Goal: Task Accomplishment & Management: Use online tool/utility

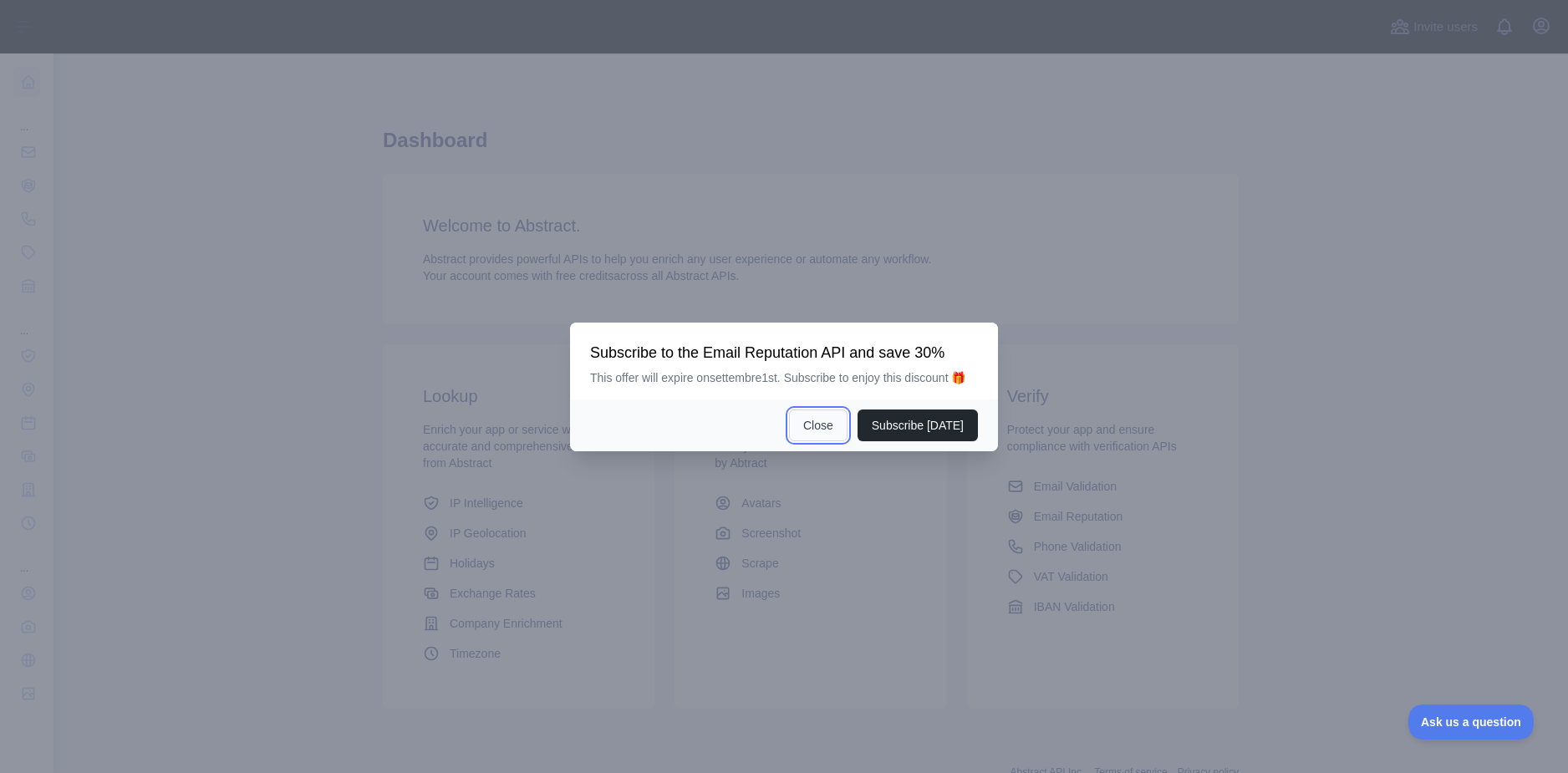
click at [836, 429] on button "Close" at bounding box center [818, 425] width 59 height 32
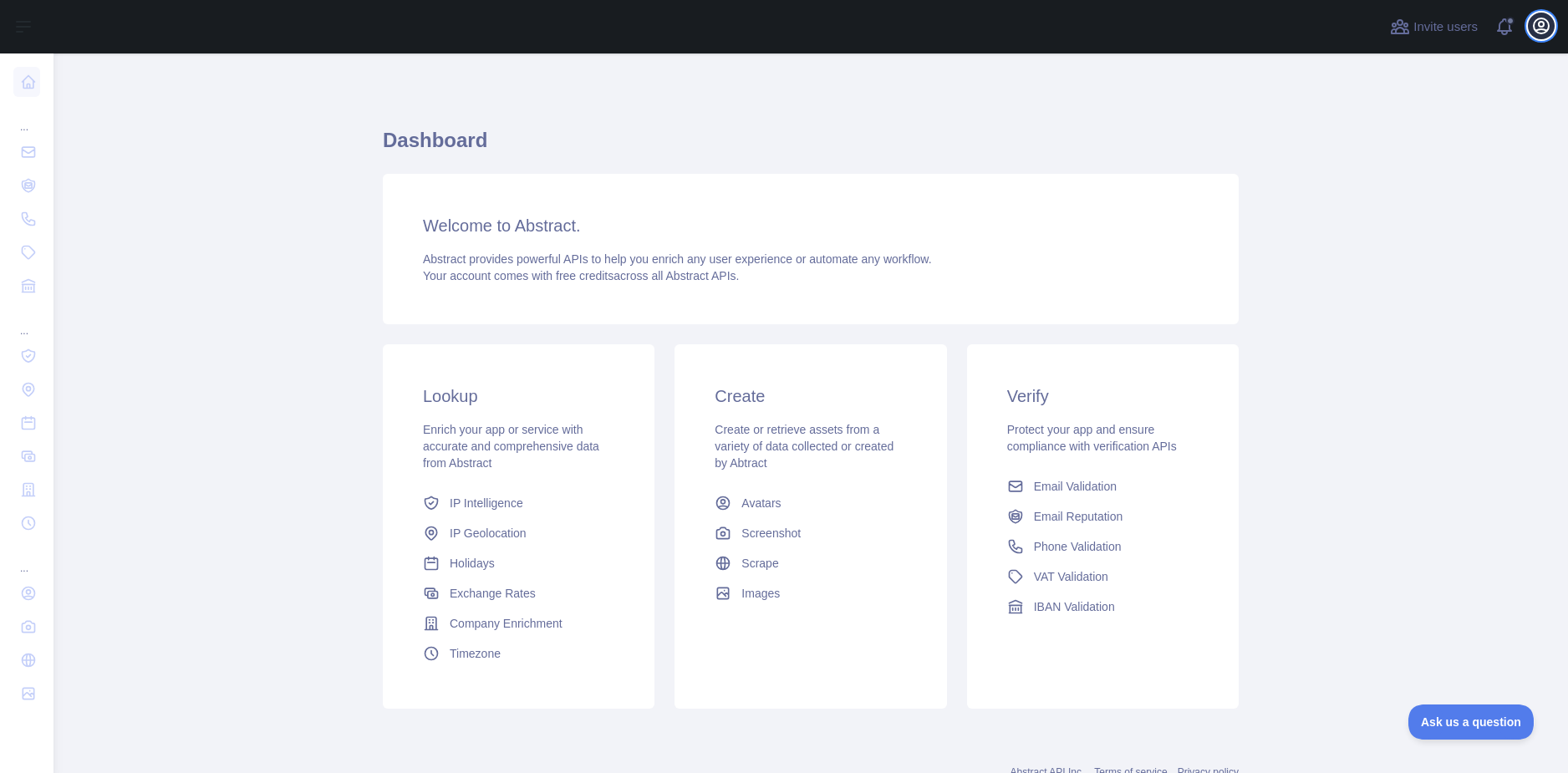
click at [1547, 28] on icon "button" at bounding box center [1541, 25] width 21 height 20
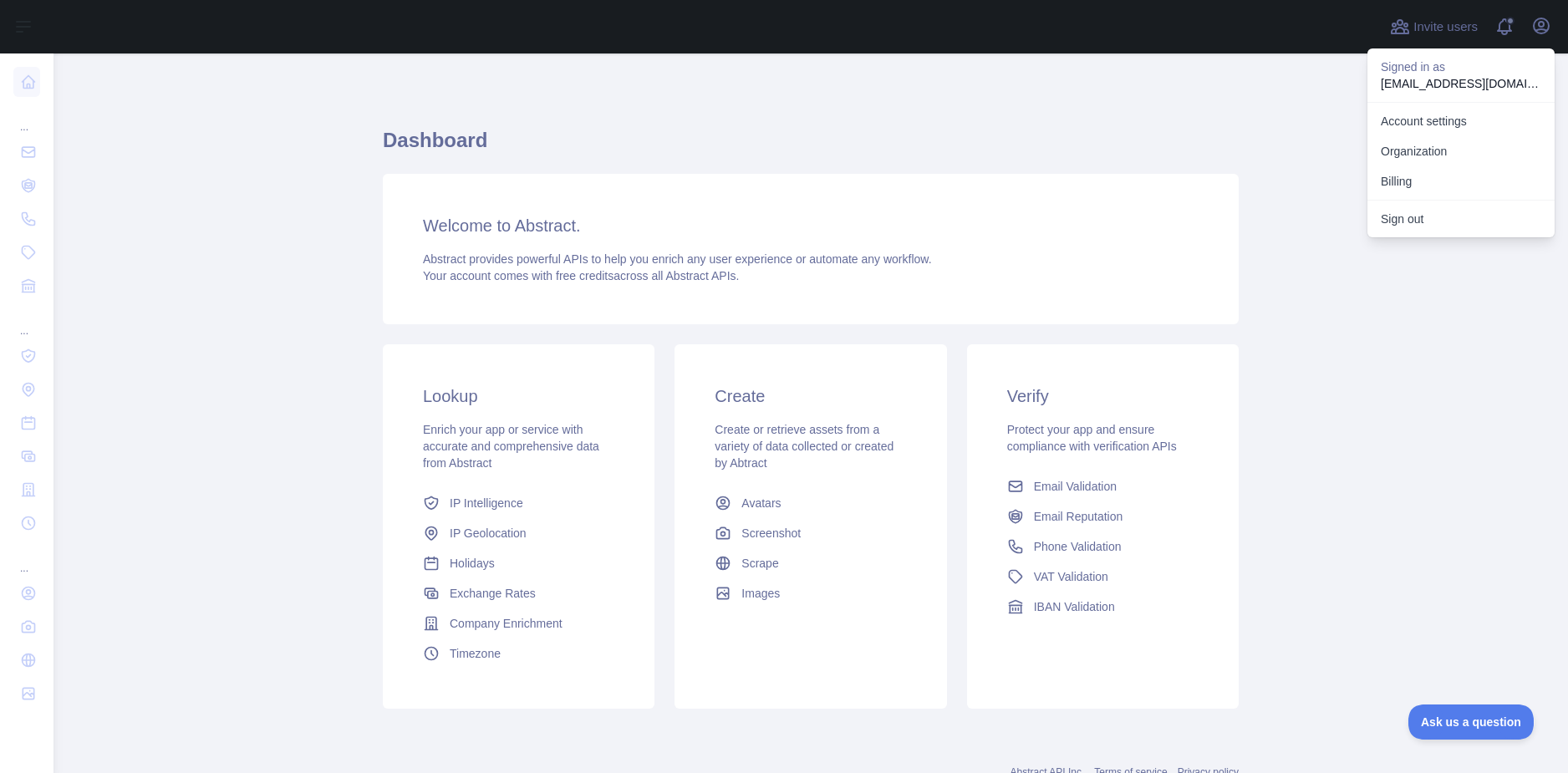
drag, startPoint x: 1112, startPoint y: 159, endPoint x: 901, endPoint y: 172, distance: 211.4
click at [1103, 159] on h1 "Dashboard" at bounding box center [810, 146] width 856 height 40
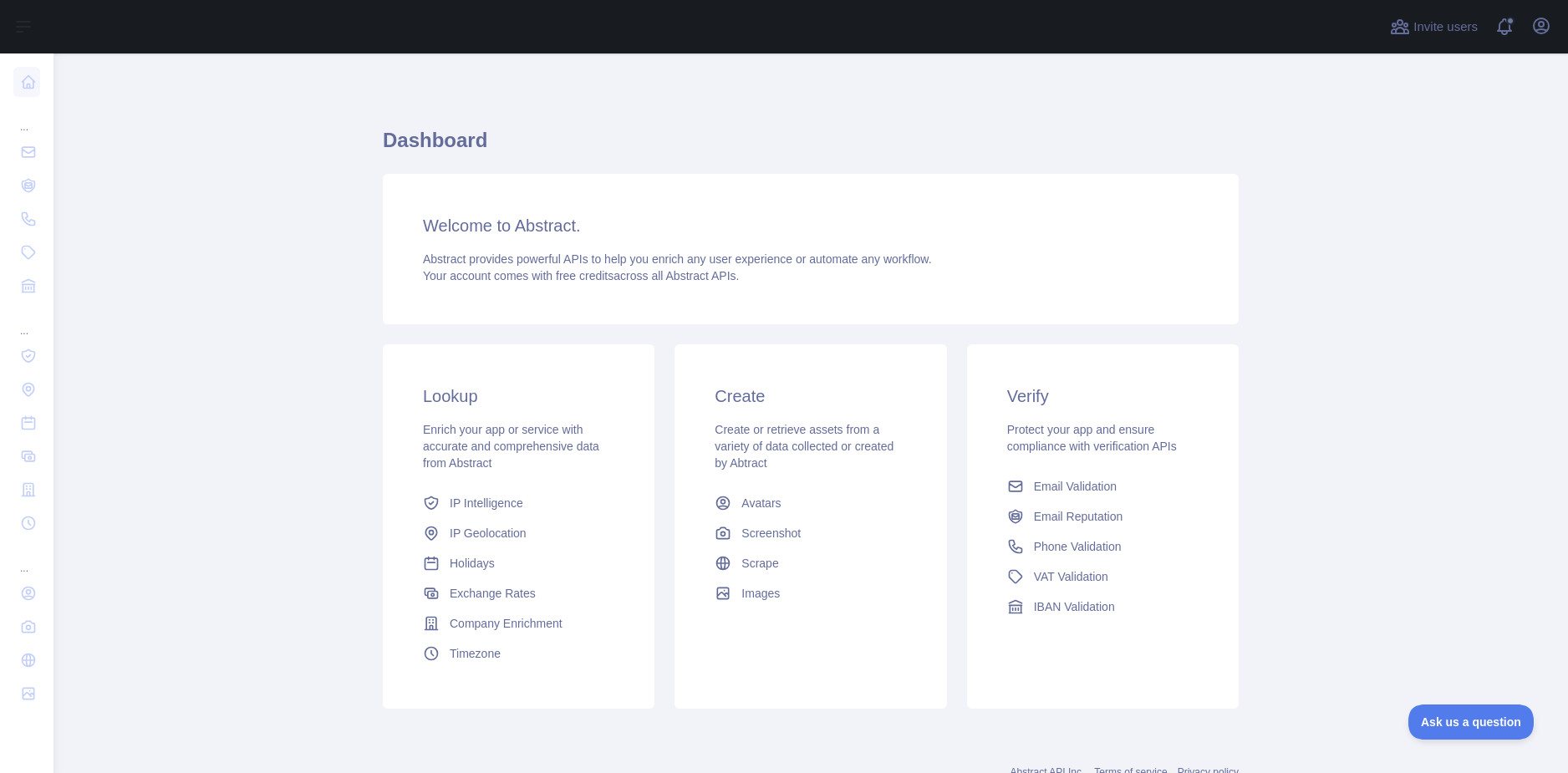
click at [399, 142] on h1 "Dashboard" at bounding box center [810, 146] width 856 height 40
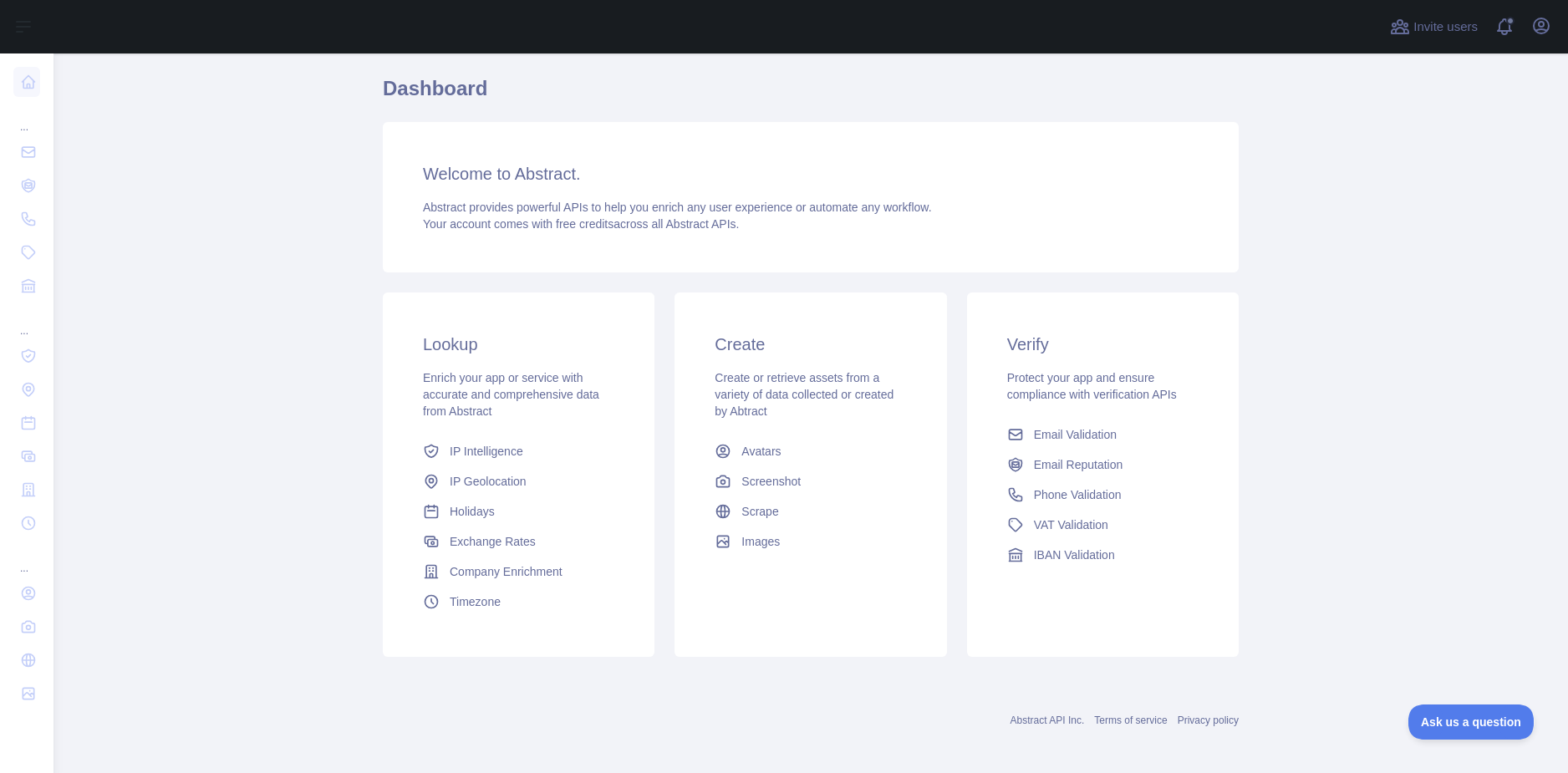
scroll to position [60, 0]
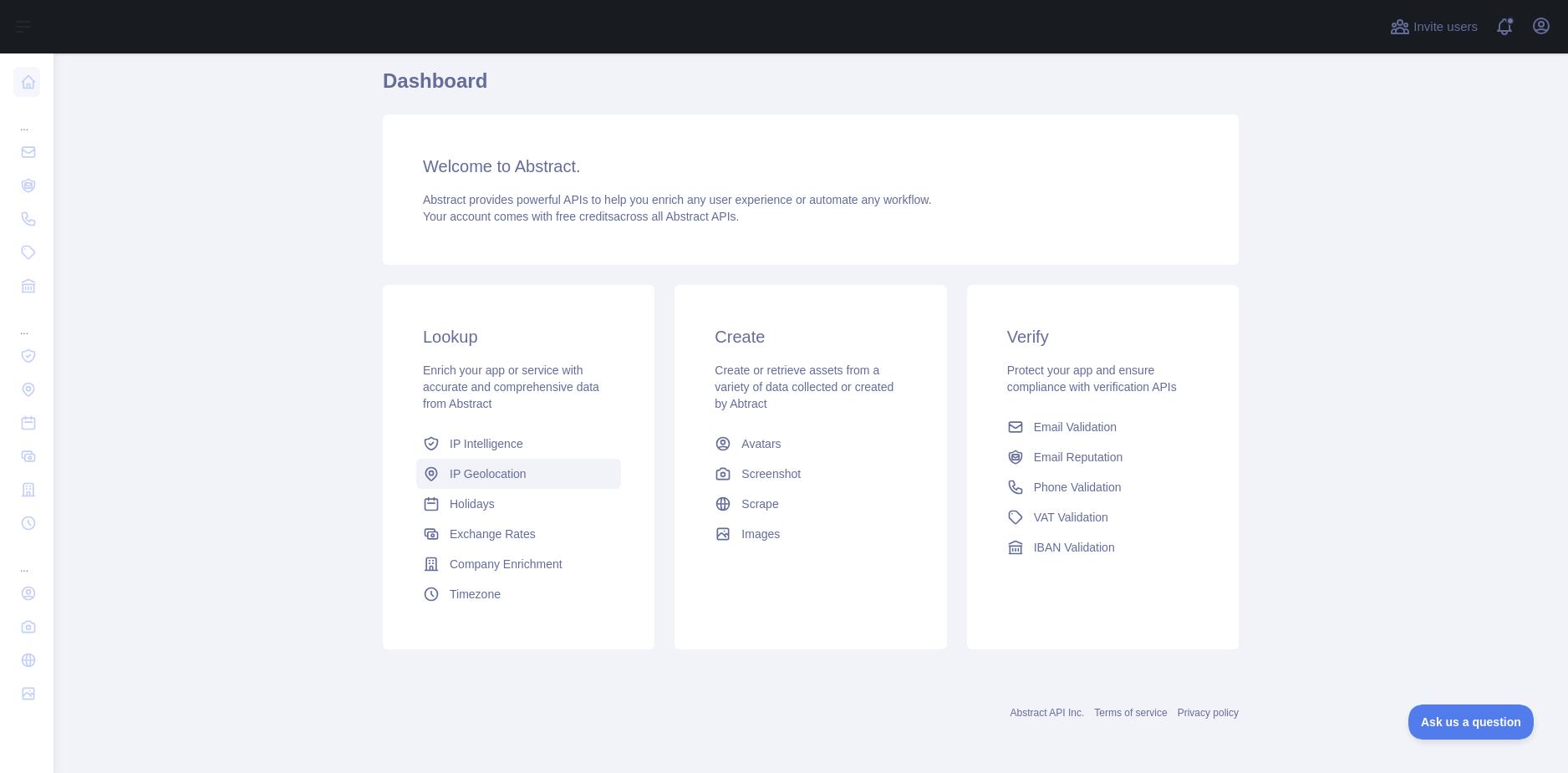
click at [472, 468] on span "IP Geolocation" at bounding box center [488, 473] width 77 height 17
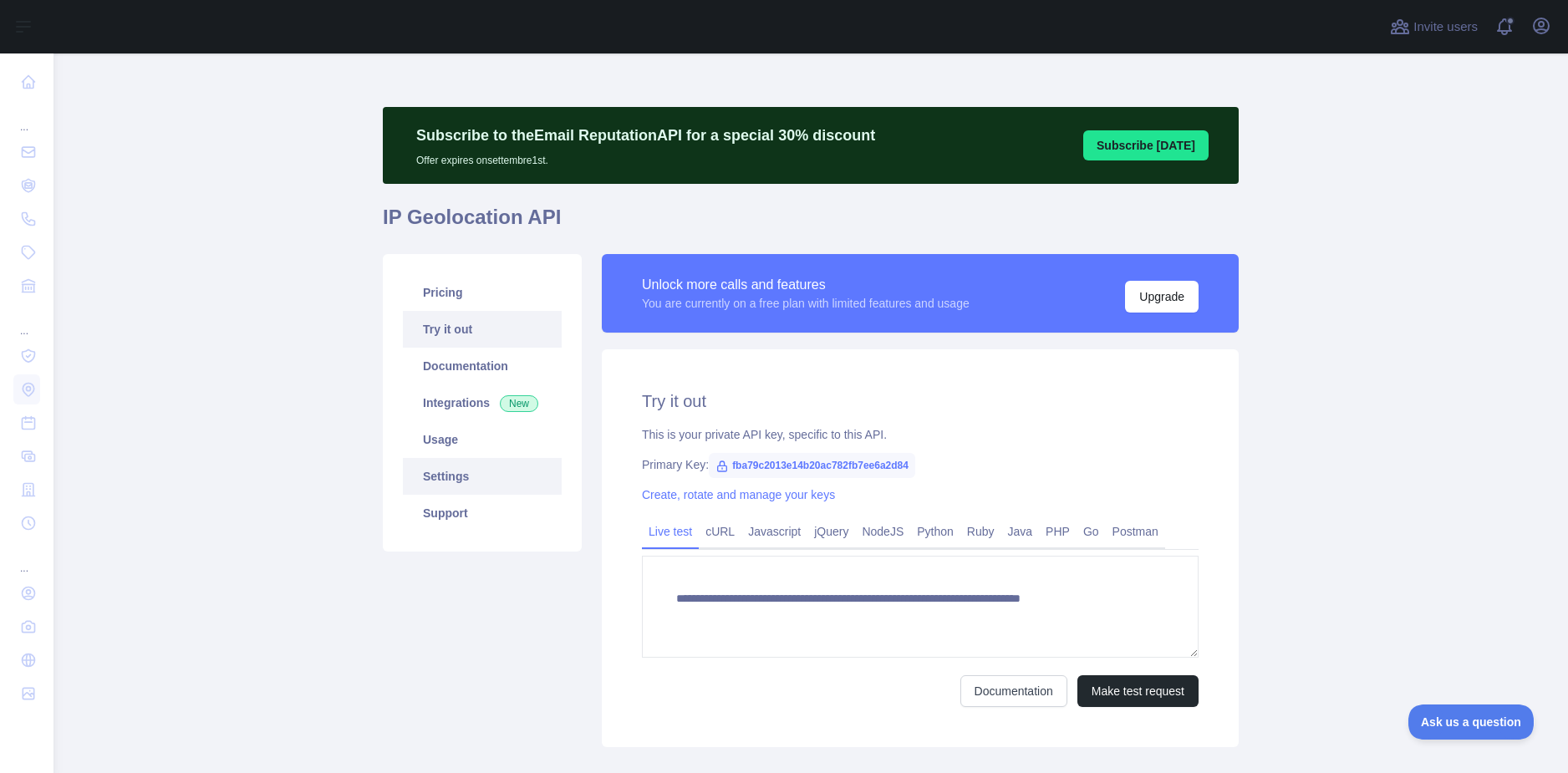
type textarea "**********"
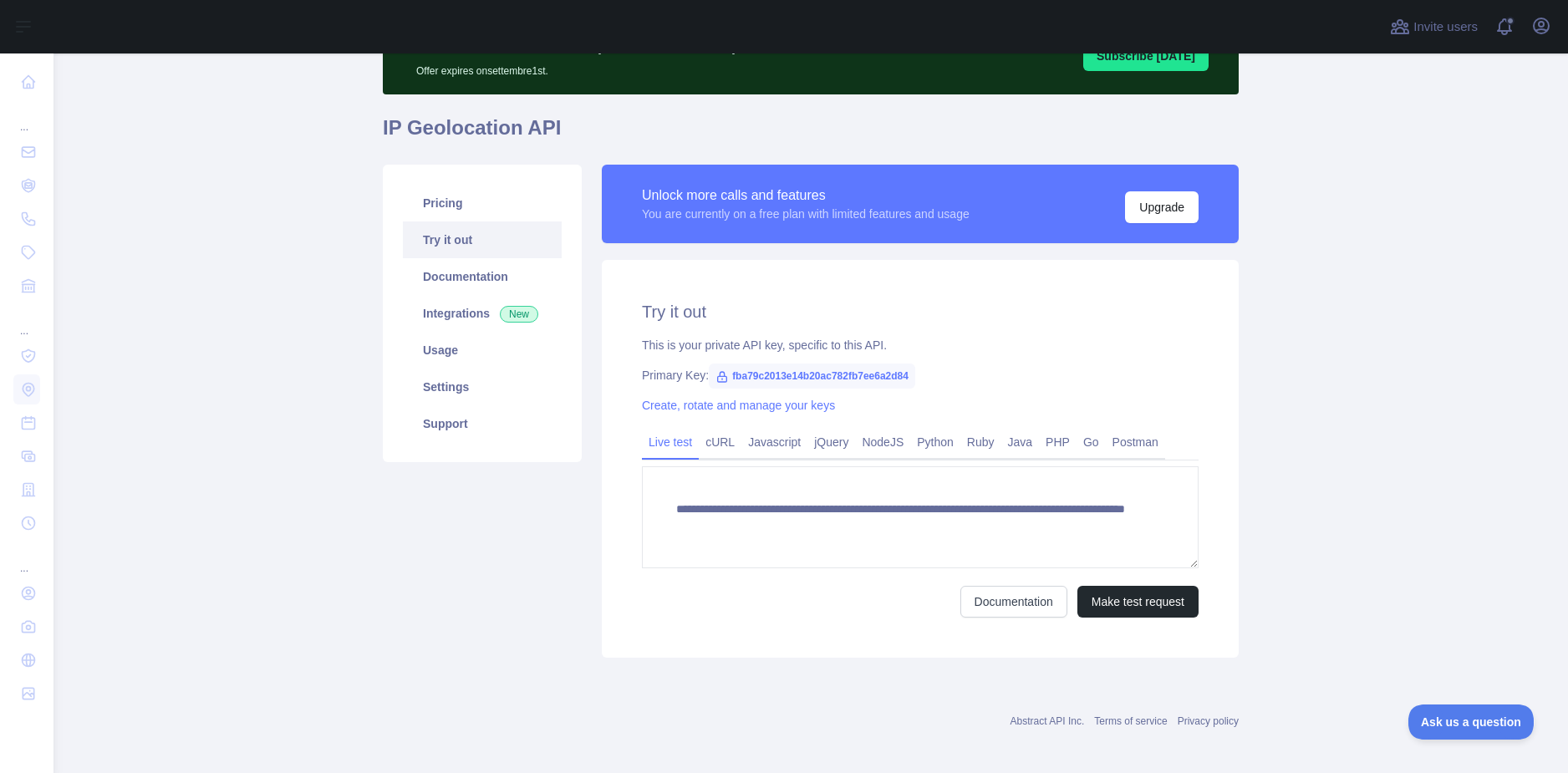
scroll to position [98, 0]
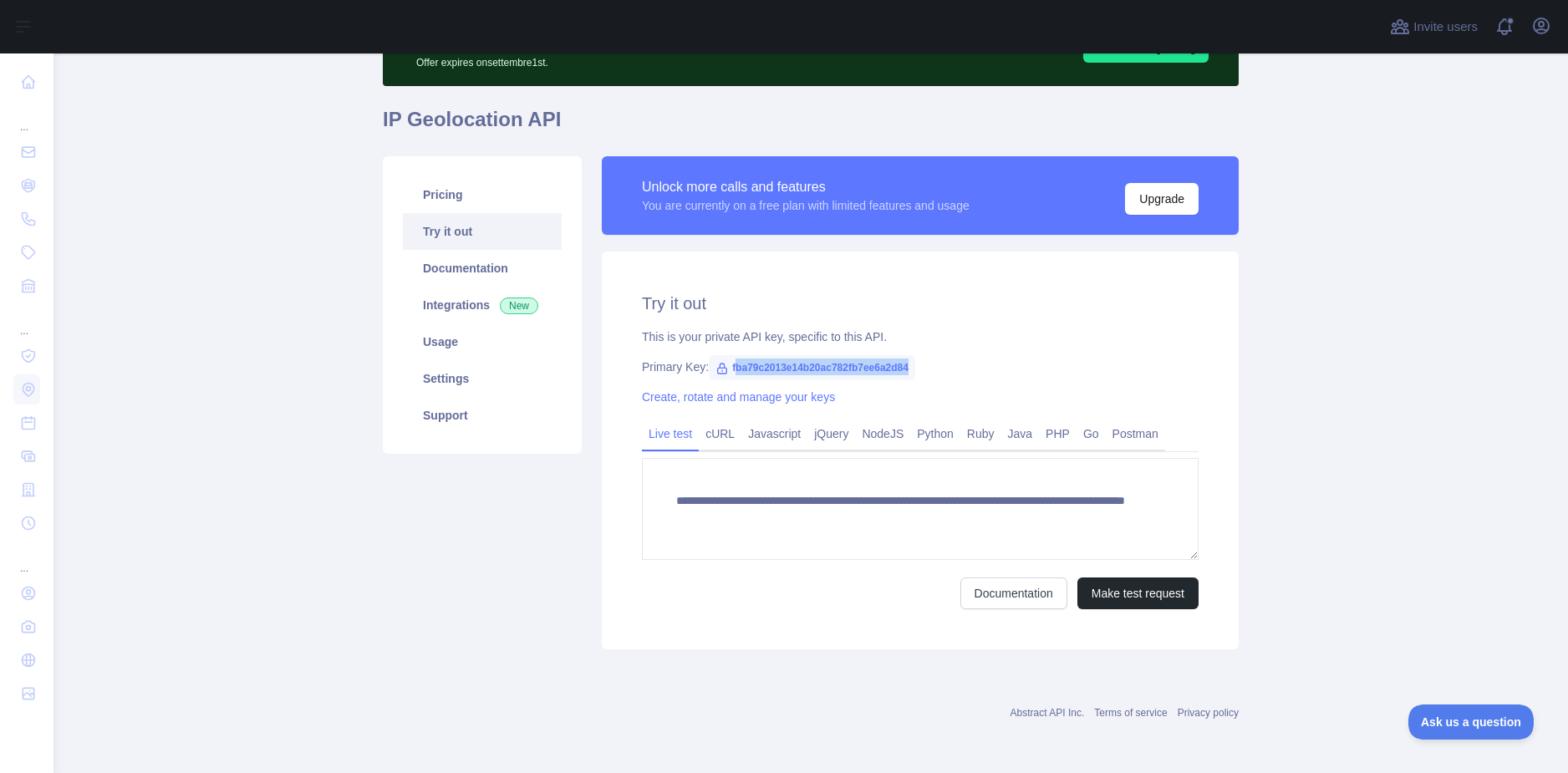
drag, startPoint x: 903, startPoint y: 368, endPoint x: 722, endPoint y: 374, distance: 181.1
click at [724, 374] on span "fba79c2013e14b20ac782fb7ee6a2d84" at bounding box center [811, 368] width 206 height 25
click at [733, 370] on span "fba79c2013e14b20ac782fb7ee6a2d84" at bounding box center [811, 368] width 206 height 25
drag, startPoint x: 722, startPoint y: 369, endPoint x: 901, endPoint y: 369, distance: 179.0
click at [901, 369] on span "fba79c2013e14b20ac782fb7ee6a2d84" at bounding box center [811, 368] width 206 height 25
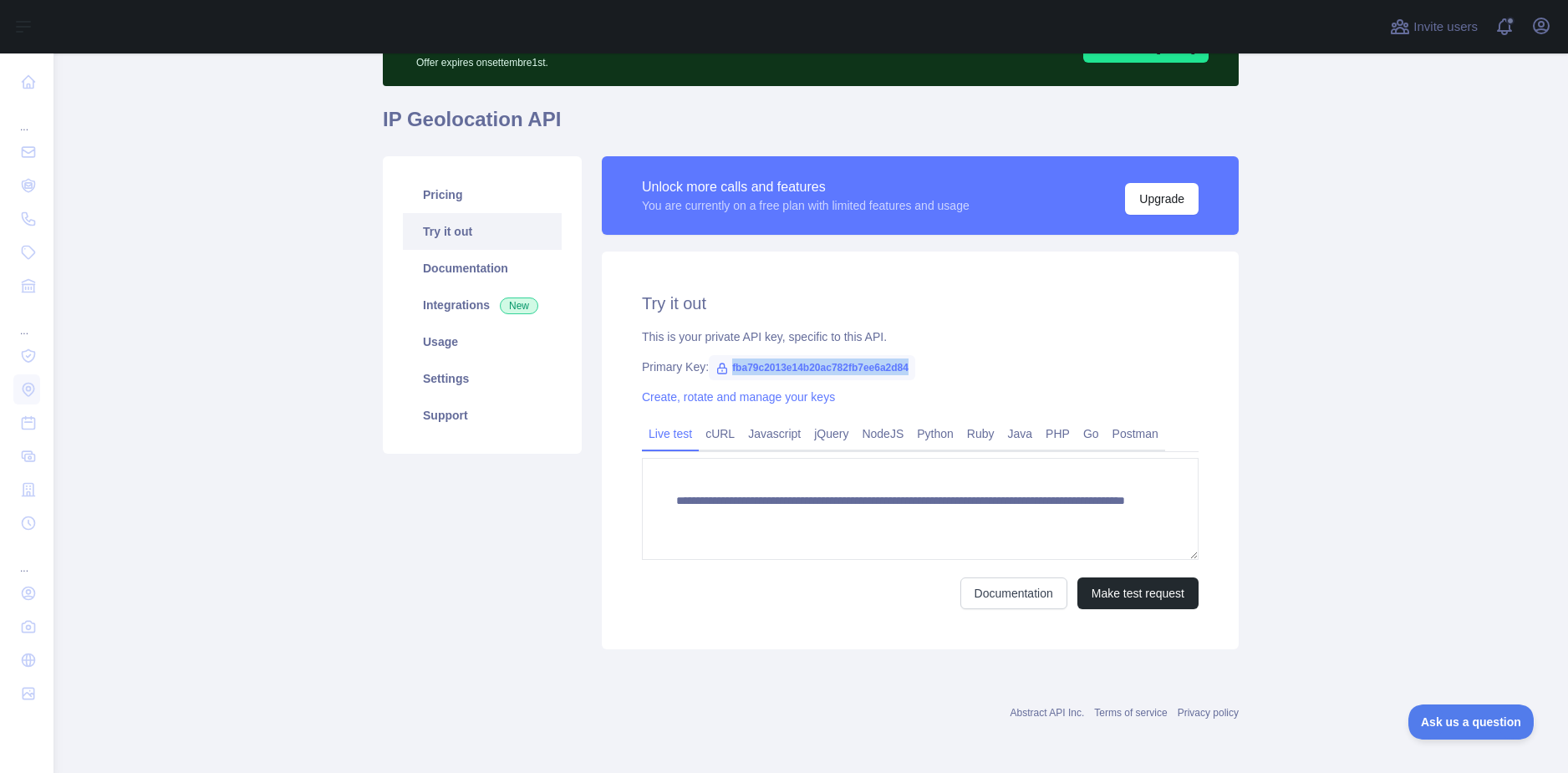
copy span "fba79c2013e14b20ac782fb7ee6a2d84"
